Goal: Information Seeking & Learning: Understand process/instructions

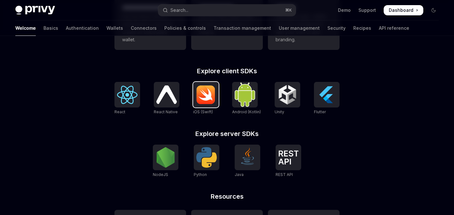
scroll to position [245, 0]
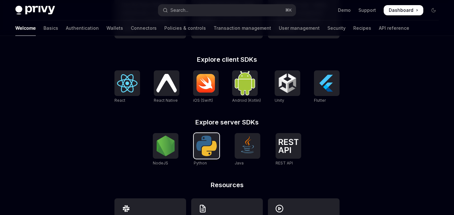
click at [208, 156] on div at bounding box center [207, 146] width 26 height 26
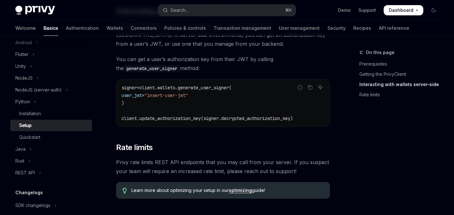
scroll to position [367, 0]
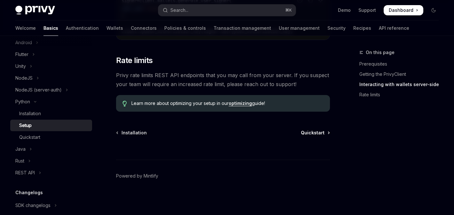
click at [309, 131] on span "Quickstart" at bounding box center [313, 133] width 24 height 6
type textarea "*"
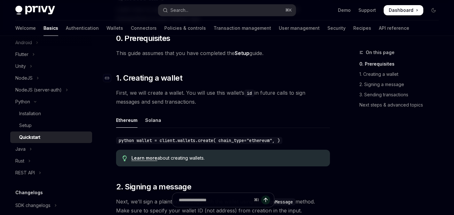
scroll to position [68, 0]
